Goal: Information Seeking & Learning: Learn about a topic

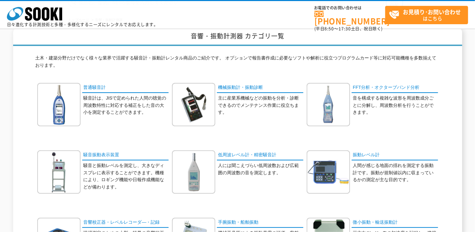
scroll to position [94, 0]
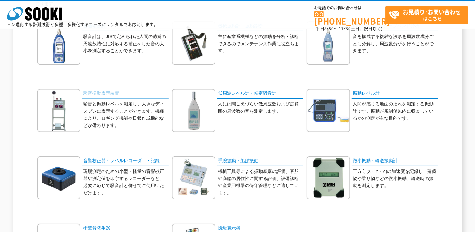
click at [114, 94] on link "騒音振動表示装置" at bounding box center [125, 94] width 86 height 10
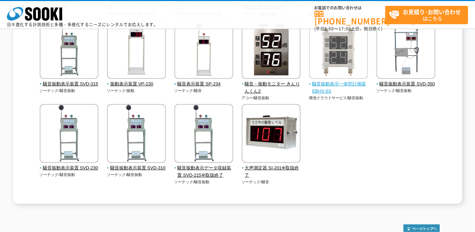
scroll to position [188, 0]
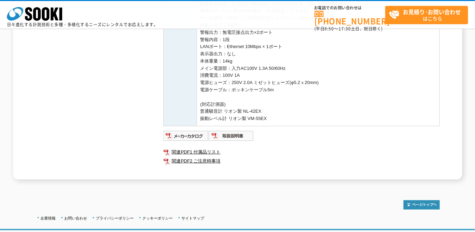
scroll to position [317, 0]
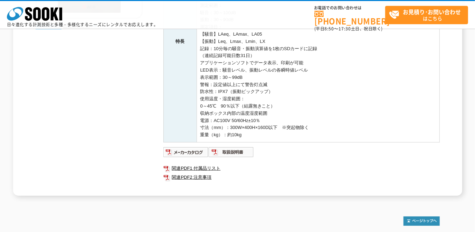
scroll to position [260, 0]
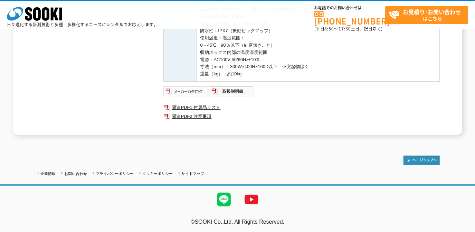
click at [200, 94] on img at bounding box center [185, 91] width 45 height 11
